Goal: Task Accomplishment & Management: Manage account settings

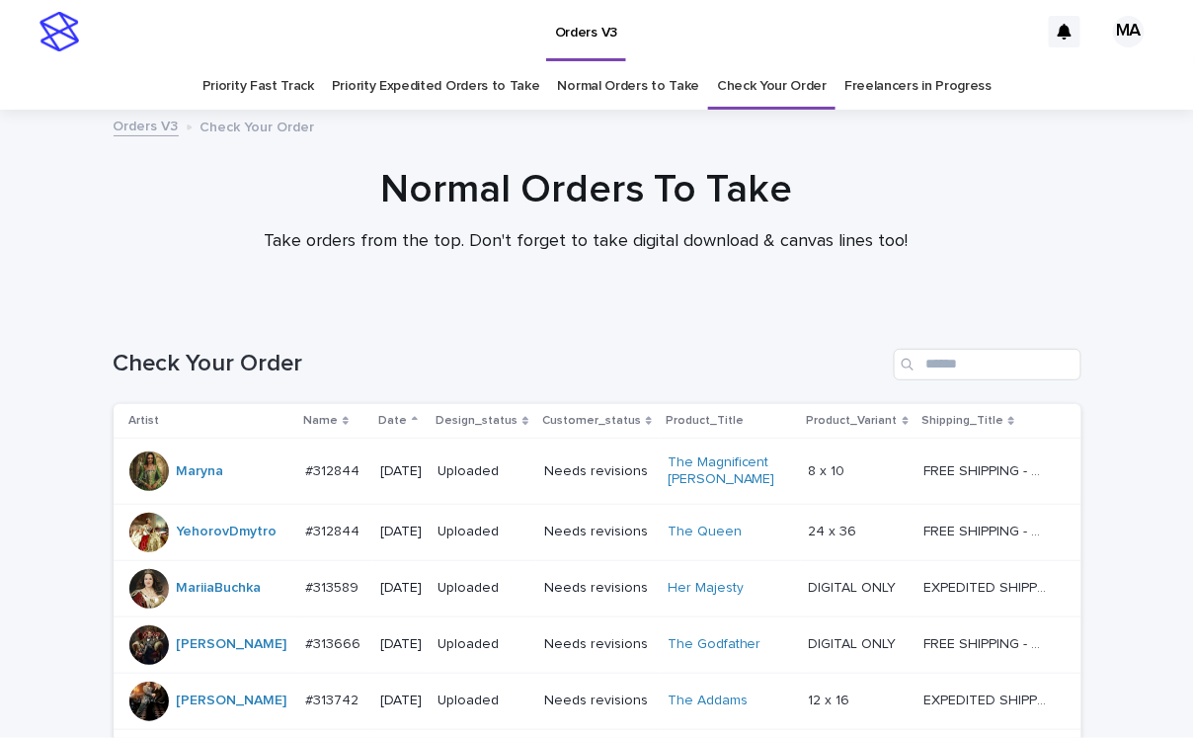
scroll to position [1213, 0]
